Goal: Task Accomplishment & Management: Use online tool/utility

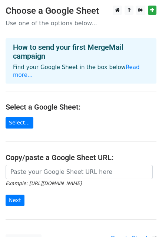
click at [104, 128] on main "Choose a Google Sheet Use one of the options below... How to send your first Me…" at bounding box center [81, 126] width 162 height 241
click at [13, 126] on link "Select..." at bounding box center [20, 123] width 28 height 12
click at [131, 66] on link "Read more..." at bounding box center [76, 71] width 127 height 14
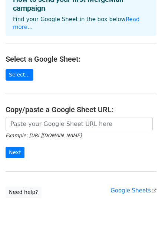
scroll to position [67, 0]
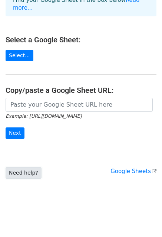
click at [20, 174] on link "Need help?" at bounding box center [24, 173] width 36 height 12
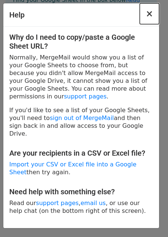
click at [145, 15] on button "×" at bounding box center [149, 13] width 19 height 21
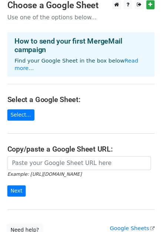
scroll to position [0, 0]
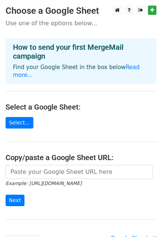
click at [130, 63] on div "How to send your first MergeMail campaign Find your Google Sheet in the box bel…" at bounding box center [81, 60] width 151 height 45
click at [130, 67] on link "Read more..." at bounding box center [76, 71] width 127 height 14
click at [5, 124] on main "Choose a Google Sheet Use one of the options below... How to send your first Me…" at bounding box center [81, 126] width 162 height 241
click at [13, 123] on link "Select..." at bounding box center [20, 123] width 28 height 12
click at [27, 119] on link "Select..." at bounding box center [20, 123] width 28 height 12
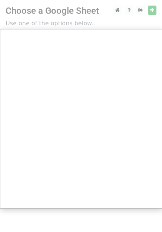
click at [126, 29] on iframe at bounding box center [81, 118] width 162 height 178
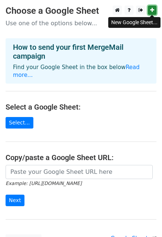
click at [152, 12] on icon at bounding box center [153, 9] width 4 height 5
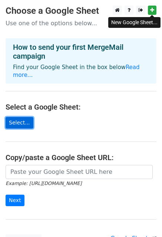
click at [21, 120] on link "Select..." at bounding box center [20, 123] width 28 height 12
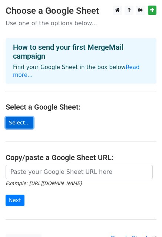
click at [24, 123] on link "Select..." at bounding box center [20, 123] width 28 height 12
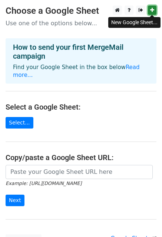
click at [151, 10] on icon at bounding box center [153, 9] width 4 height 5
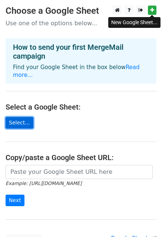
click at [16, 125] on link "Select..." at bounding box center [20, 123] width 28 height 12
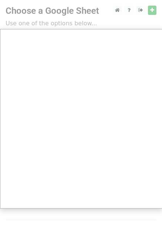
click at [83, 20] on div at bounding box center [81, 152] width 162 height 305
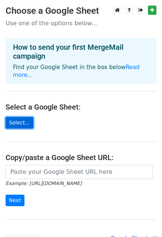
click at [22, 118] on link "Select..." at bounding box center [20, 123] width 28 height 12
click at [23, 121] on link "Select..." at bounding box center [20, 123] width 28 height 12
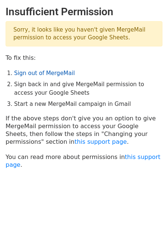
click at [52, 73] on link "Sign out of MergeMail" at bounding box center [44, 73] width 61 height 7
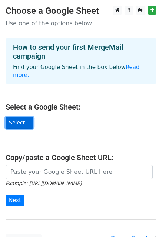
click at [21, 126] on link "Select..." at bounding box center [20, 123] width 28 height 12
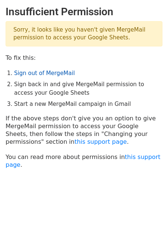
click at [48, 72] on link "Sign out of MergeMail" at bounding box center [44, 73] width 61 height 7
click at [74, 141] on link "this support page" at bounding box center [100, 141] width 52 height 7
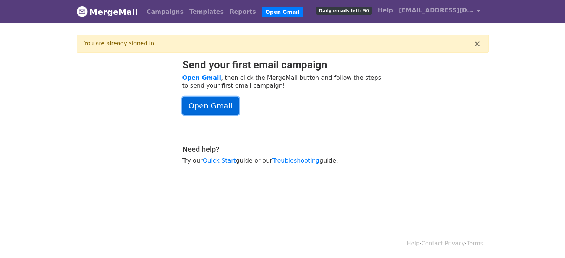
click at [226, 107] on link "Open Gmail" at bounding box center [211, 106] width 57 height 18
drag, startPoint x: 537, startPoint y: 190, endPoint x: 407, endPoint y: 116, distance: 149.0
click at [400, 125] on div "Send your first email campaign Open Gmail , then click the MergeMail button and…" at bounding box center [283, 116] width 424 height 114
click at [461, 13] on span "mackmurdocx@gmail.com" at bounding box center [436, 10] width 74 height 9
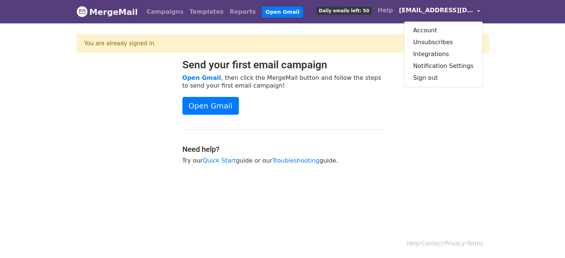
click at [523, 74] on body "MergeMail Campaigns Templates Reports Open Gmail Daily emails left: 50 Help mac…" at bounding box center [282, 101] width 565 height 202
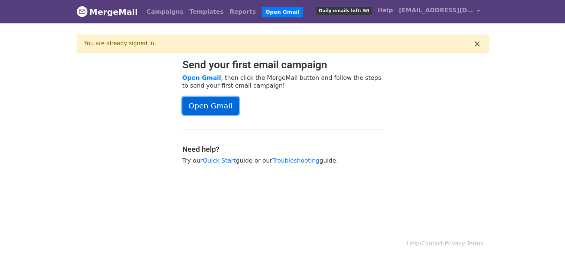
click at [204, 102] on link "Open Gmail" at bounding box center [211, 106] width 57 height 18
click at [3, 110] on body "MergeMail Campaigns Templates Reports Open Gmail Daily emails left: 50 Help mac…" at bounding box center [282, 101] width 565 height 202
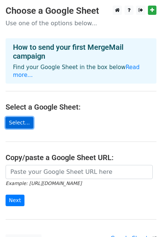
click at [27, 122] on link "Select..." at bounding box center [20, 123] width 28 height 12
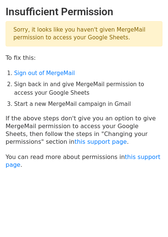
click at [51, 78] on ol "Sign out of MergeMail Sign back in and give MergeMail permission to access your…" at bounding box center [88, 88] width 148 height 39
click at [48, 71] on link "Sign out of MergeMail" at bounding box center [44, 73] width 61 height 7
